Goal: Task Accomplishment & Management: Use online tool/utility

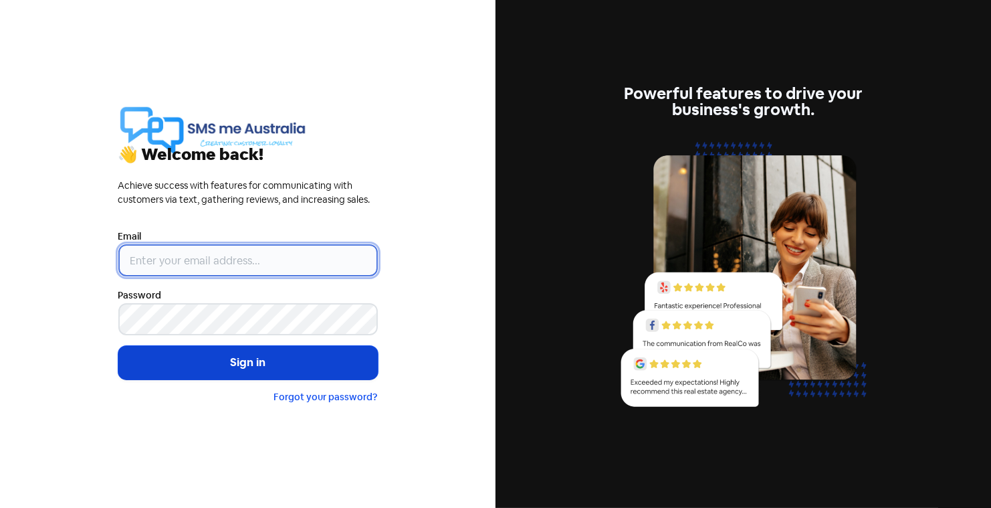
type input "gareth@smsmeaustralia.com.au"
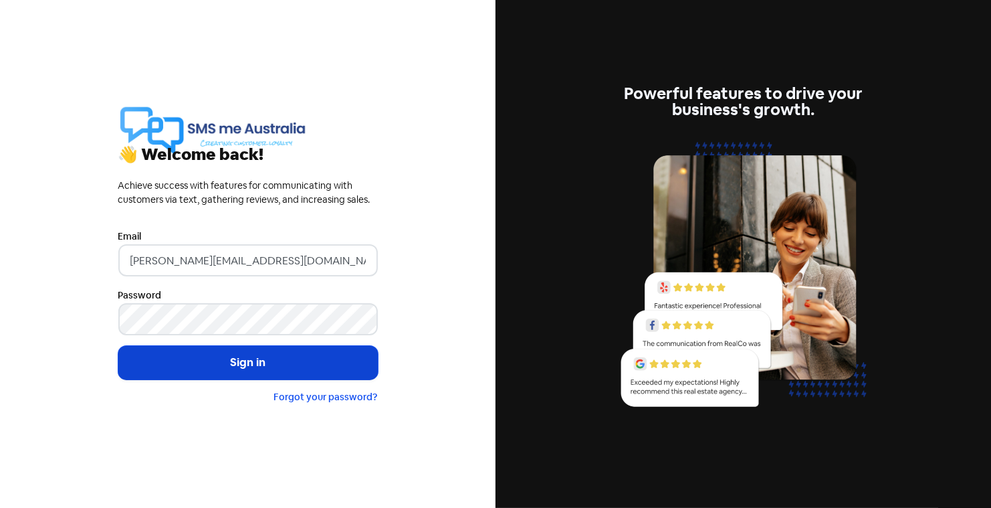
click at [274, 355] on button "Sign in" at bounding box center [247, 362] width 259 height 33
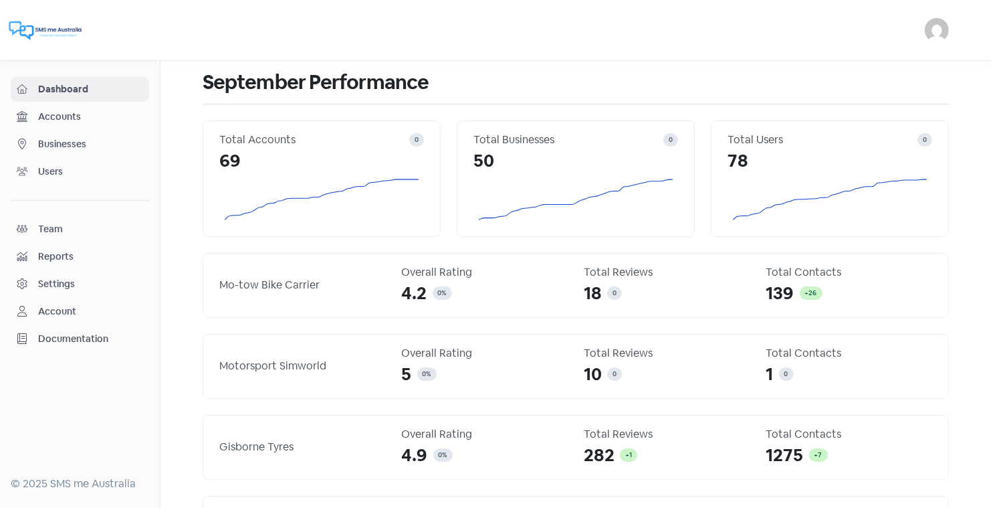
click at [66, 140] on span "Businesses" at bounding box center [90, 144] width 105 height 14
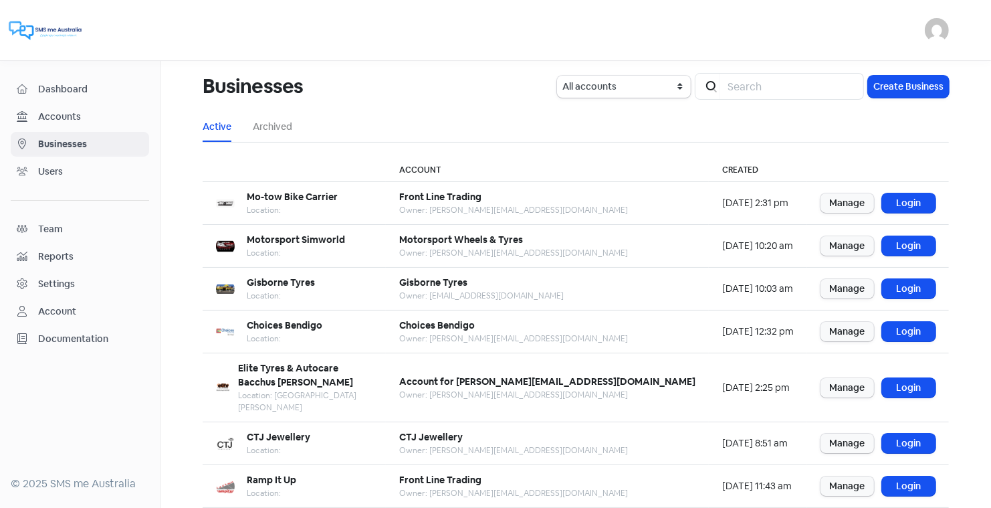
scroll to position [163, 0]
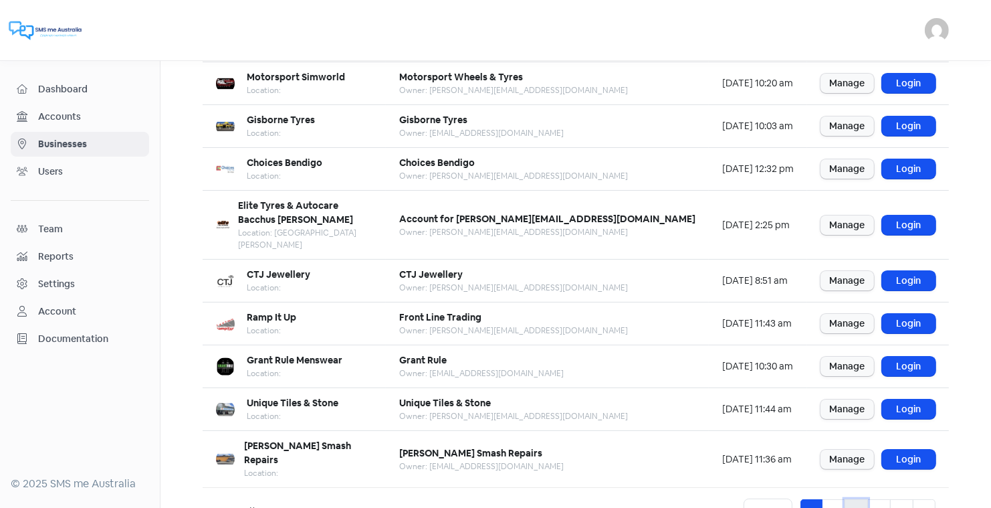
click at [855, 499] on link "3" at bounding box center [856, 511] width 23 height 25
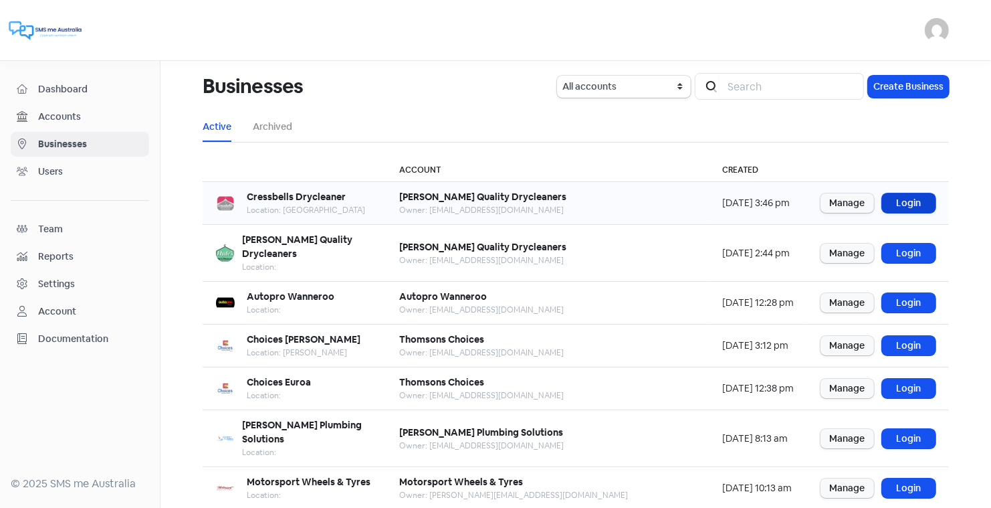
click at [905, 201] on link "Login" at bounding box center [908, 202] width 53 height 19
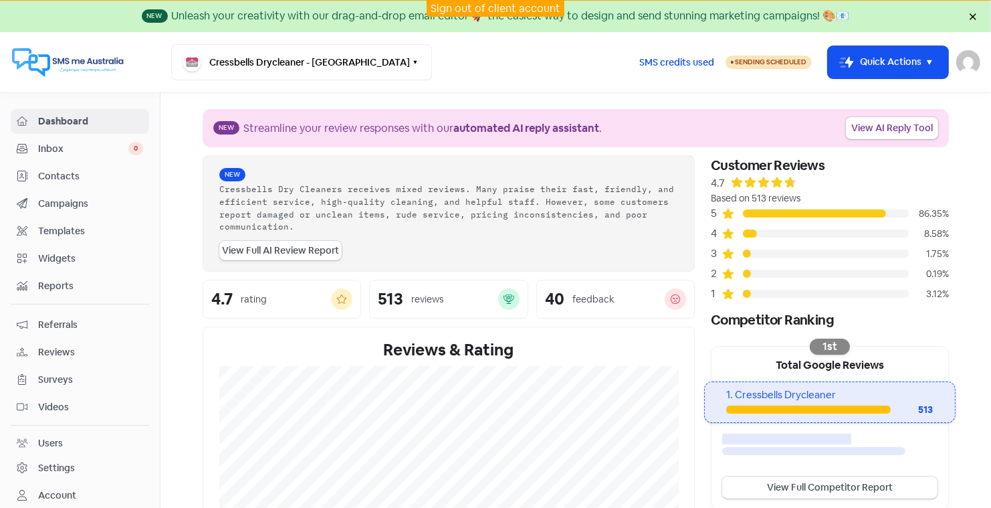
click at [60, 345] on span "Reviews" at bounding box center [90, 352] width 105 height 14
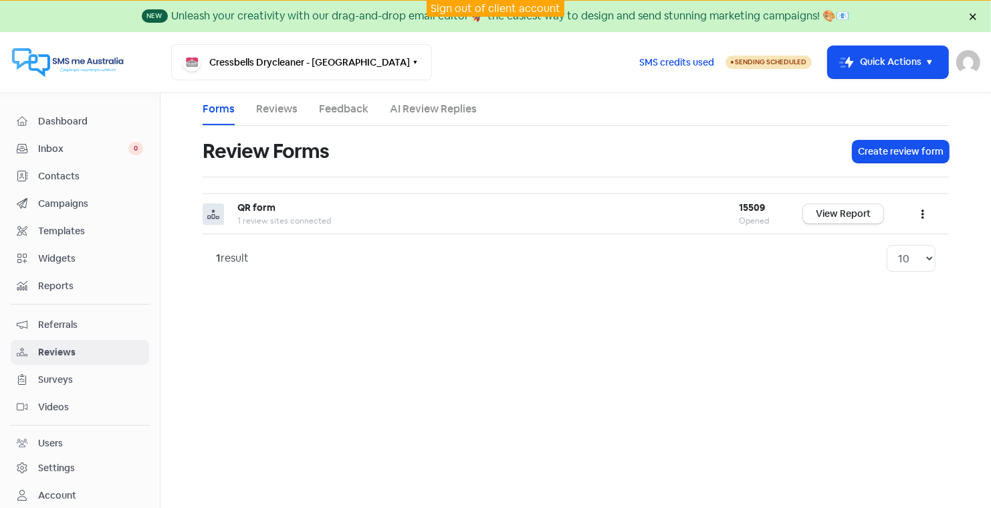
click at [437, 112] on link "AI Review Replies" at bounding box center [433, 109] width 87 height 16
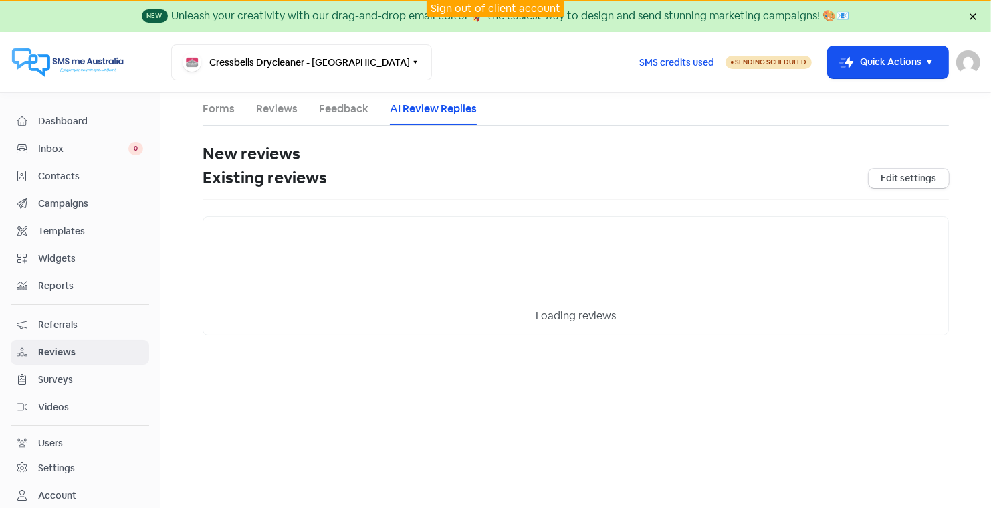
select select "30"
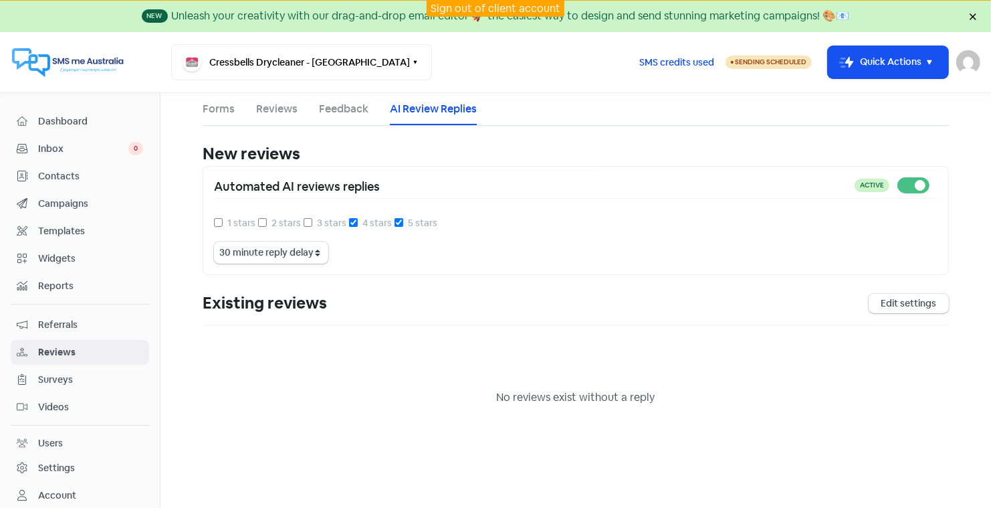
click at [938, 177] on label at bounding box center [938, 177] width 0 height 0
click at [938, 181] on input "checkbox" at bounding box center [942, 181] width 9 height 9
checkbox input "false"
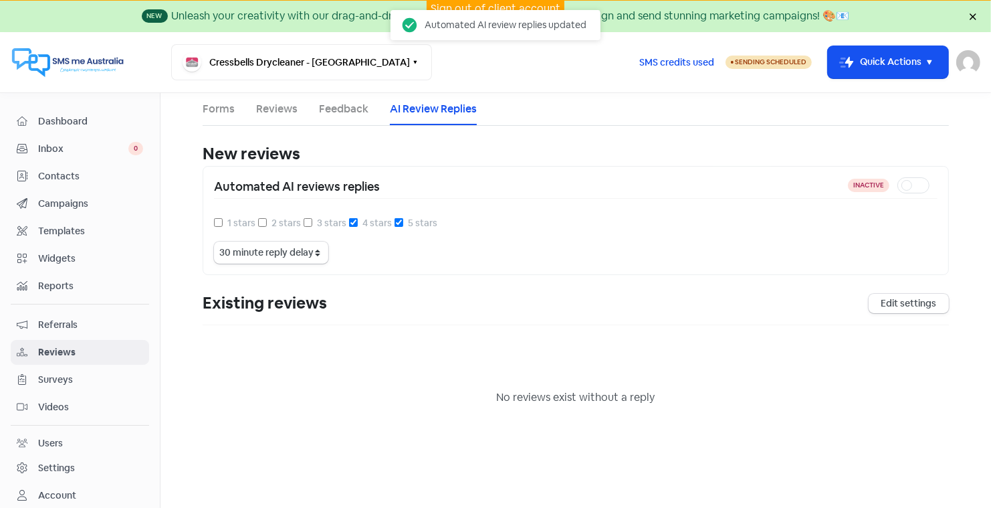
click at [485, 3] on link "Sign out of client account" at bounding box center [496, 8] width 130 height 14
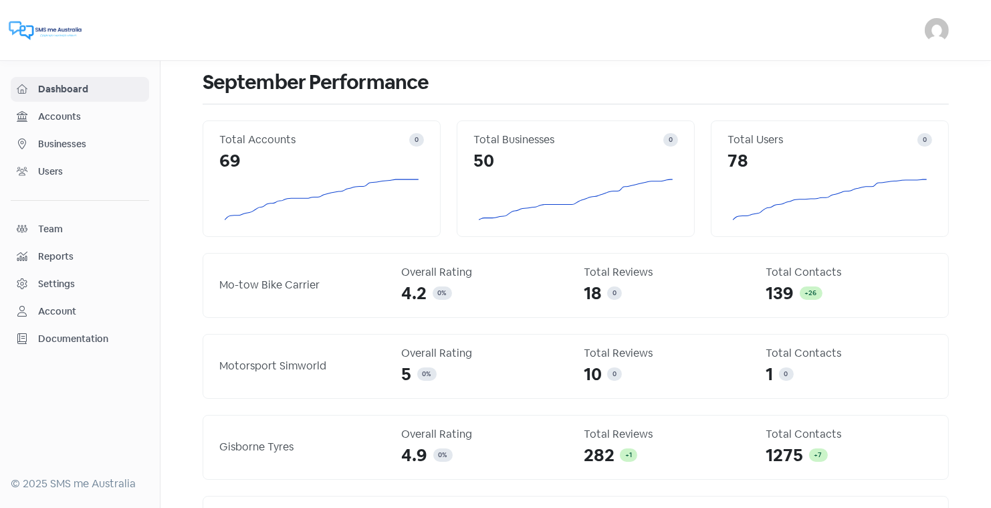
click at [81, 142] on span "Businesses" at bounding box center [90, 144] width 105 height 14
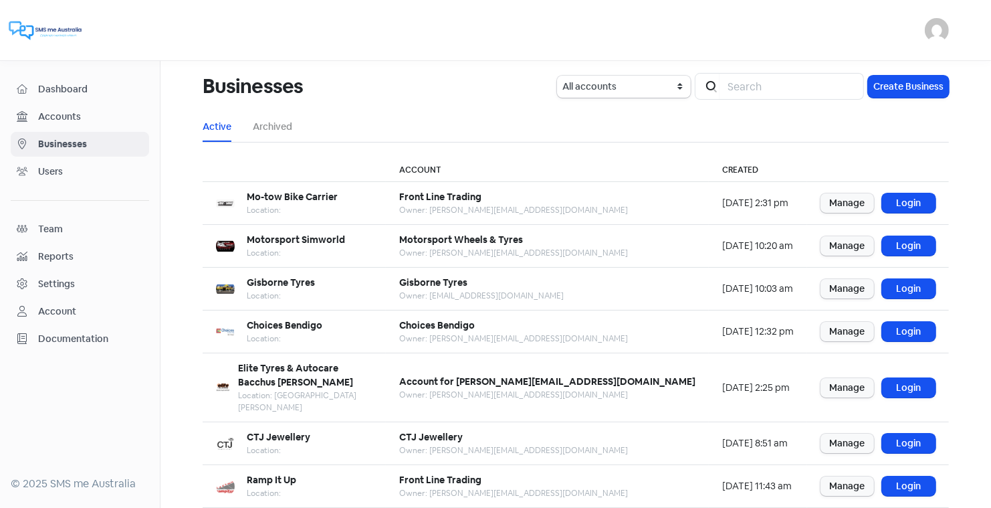
scroll to position [163, 0]
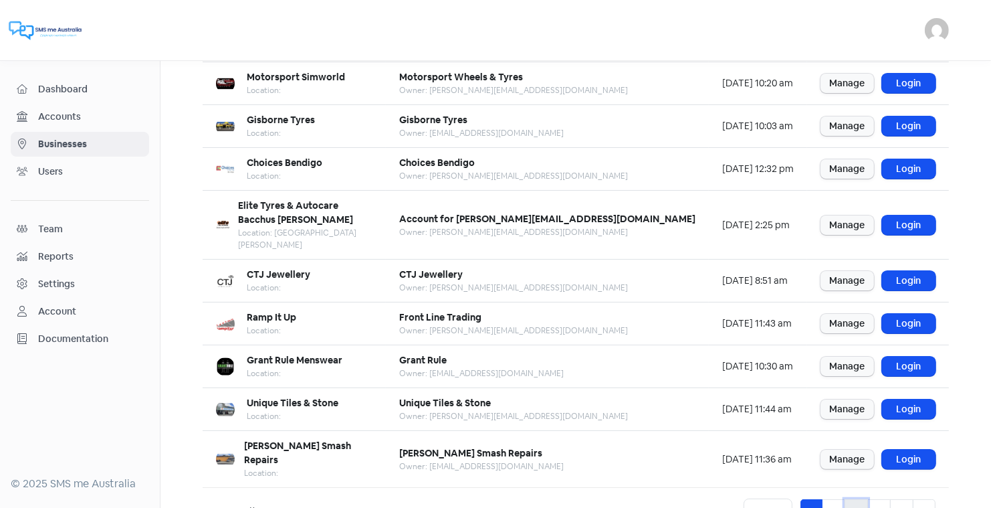
click at [855, 499] on link "3" at bounding box center [856, 511] width 23 height 25
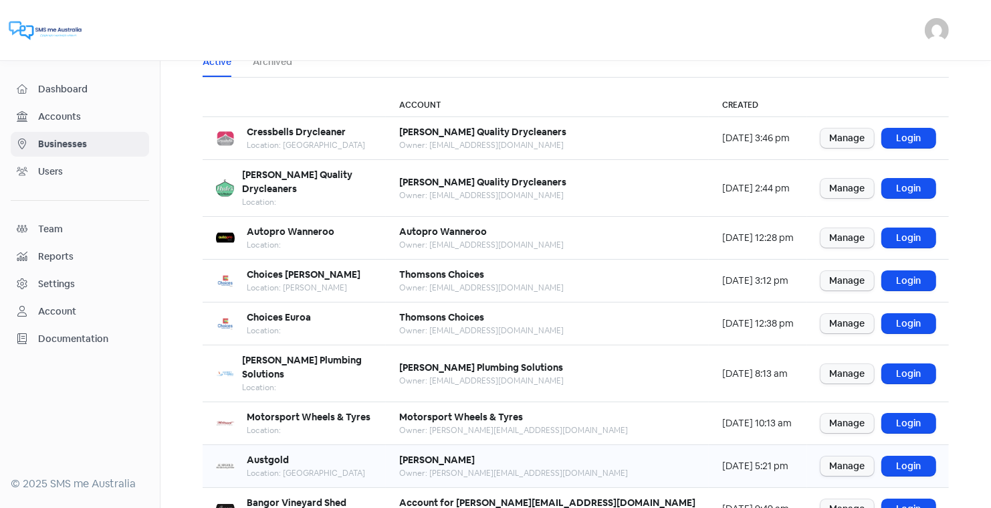
scroll to position [67, 0]
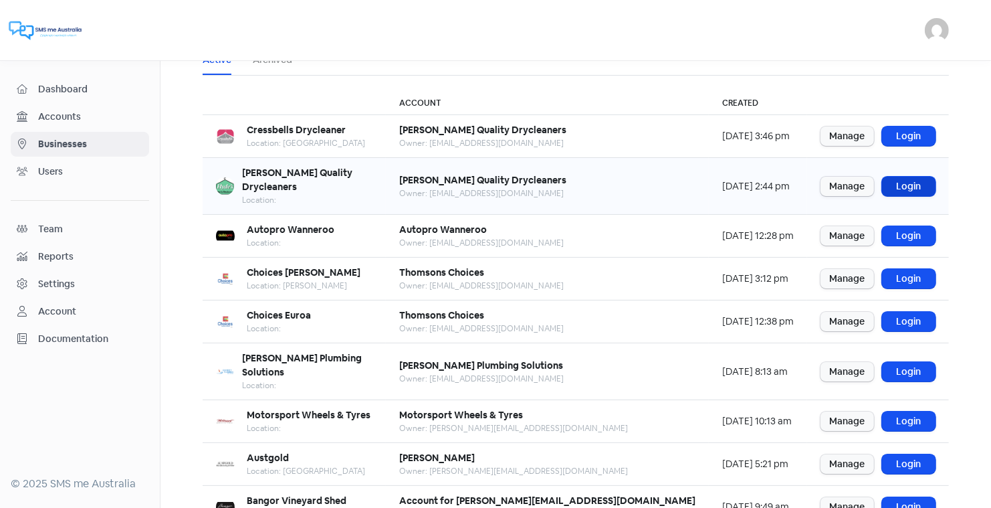
click at [909, 177] on link "Login" at bounding box center [908, 186] width 53 height 19
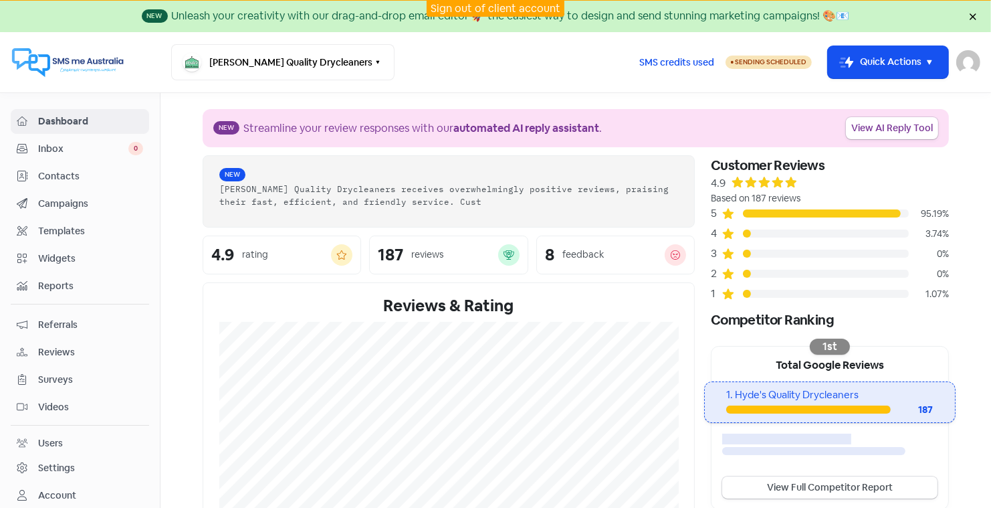
click at [59, 345] on span "Reviews" at bounding box center [90, 352] width 105 height 14
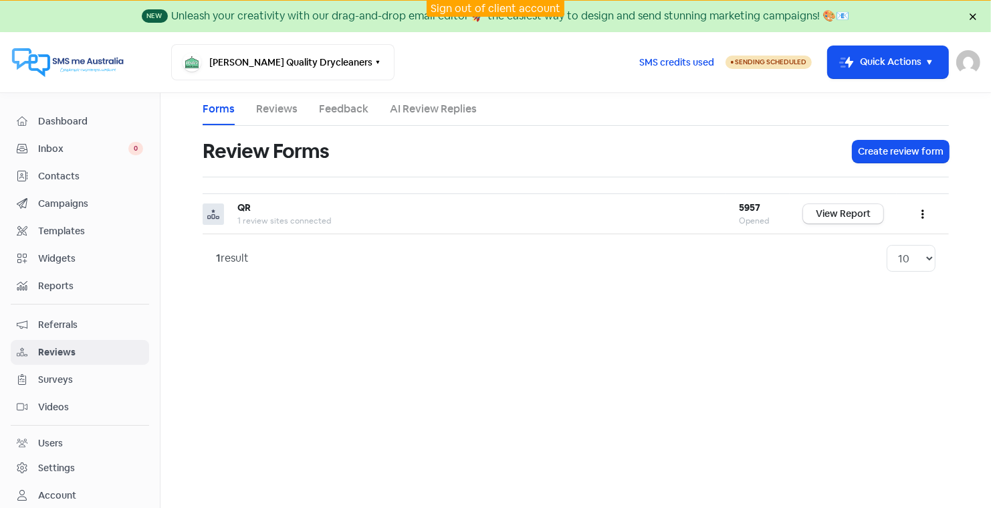
click at [437, 110] on link "AI Review Replies" at bounding box center [433, 109] width 87 height 16
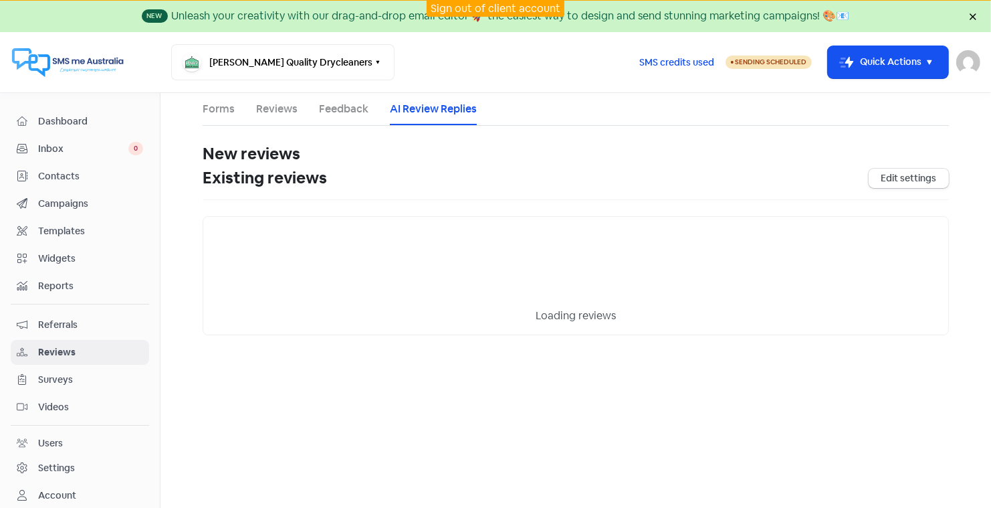
select select "30"
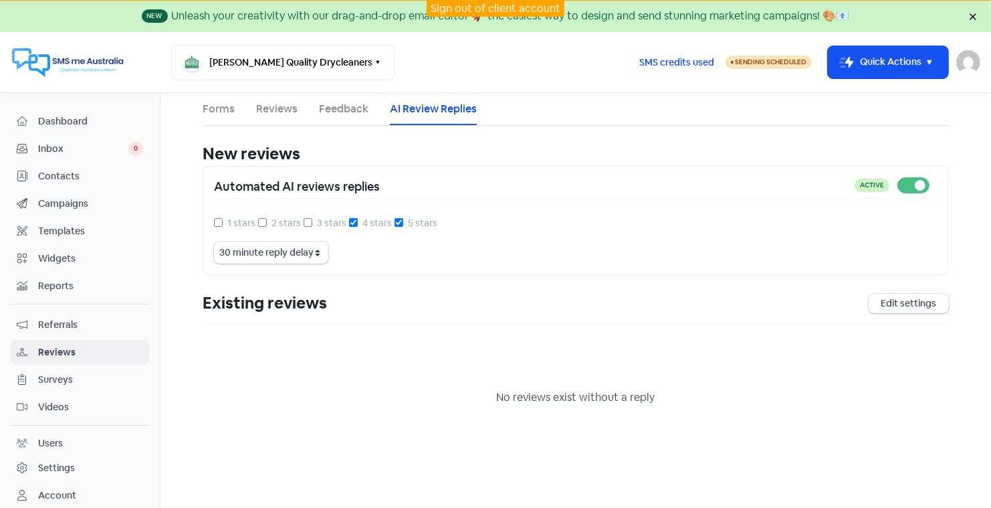
click at [938, 177] on label at bounding box center [938, 177] width 0 height 0
click at [938, 183] on input "checkbox" at bounding box center [942, 181] width 9 height 9
checkbox input "false"
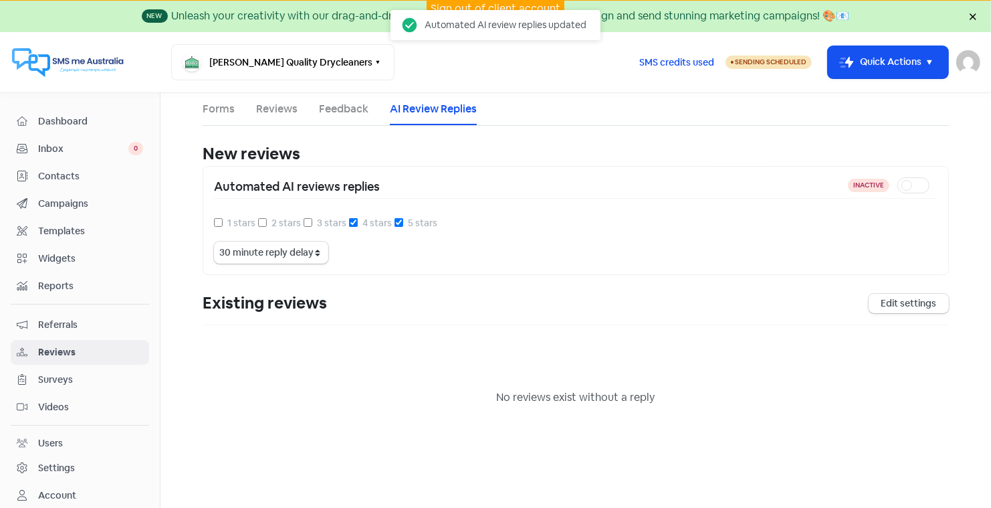
click at [665, 163] on div "New reviews" at bounding box center [576, 154] width 746 height 24
